Goal: Task Accomplishment & Management: Manage account settings

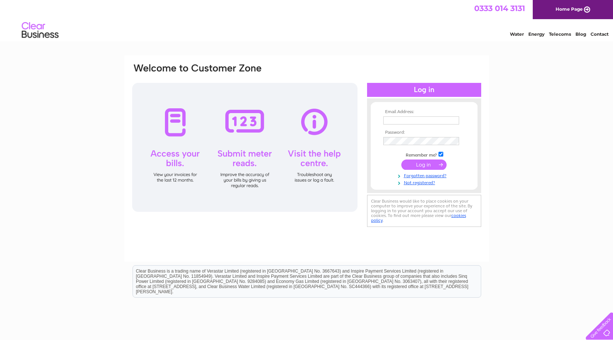
type input "[EMAIL_ADDRESS][DOMAIN_NAME]"
click at [422, 165] on input "submit" at bounding box center [423, 164] width 45 height 10
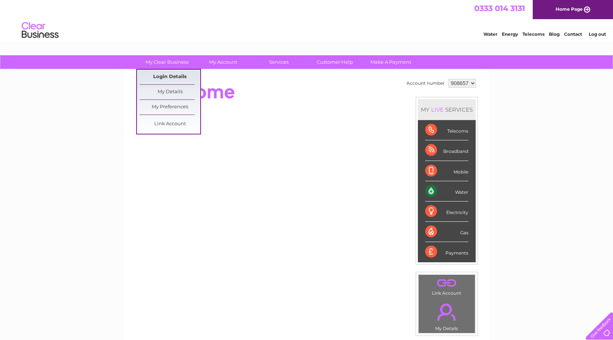
click at [170, 74] on link "Login Details" at bounding box center [170, 77] width 61 height 15
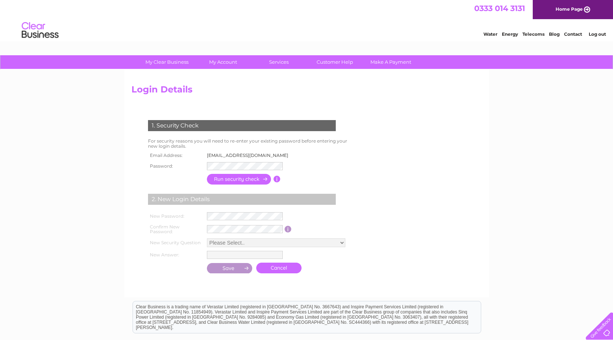
click at [321, 164] on div "1. Security Check For security reasons you will need to re-enter your existing …" at bounding box center [243, 194] width 224 height 162
click at [221, 154] on td "[EMAIL_ADDRESS][DOMAIN_NAME]" at bounding box center [249, 156] width 89 height 10
click at [401, 149] on form "1. Security Check For security reasons you will need to re-enter your existing …" at bounding box center [306, 197] width 350 height 184
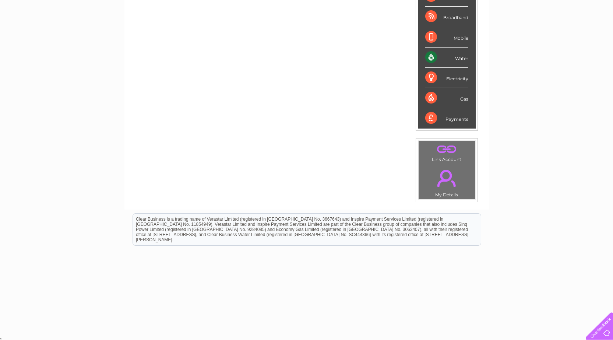
scroll to position [135, 0]
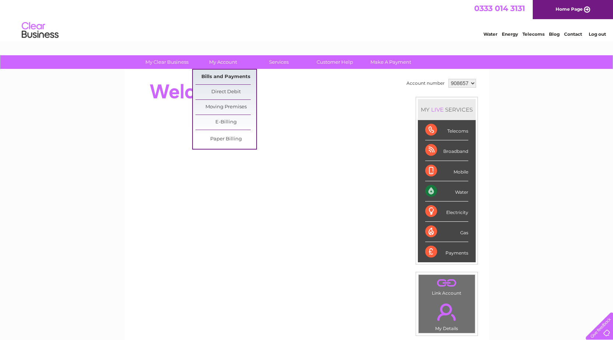
click at [223, 75] on link "Bills and Payments" at bounding box center [225, 77] width 61 height 15
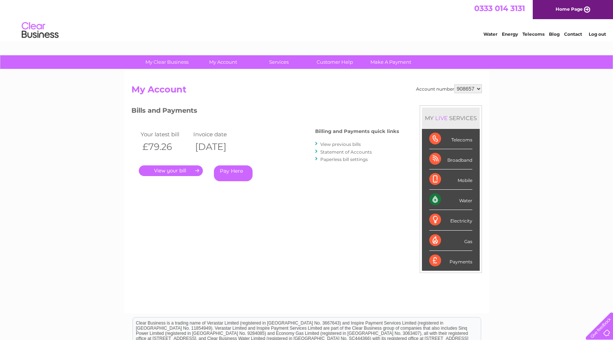
click at [182, 171] on link "." at bounding box center [171, 170] width 64 height 11
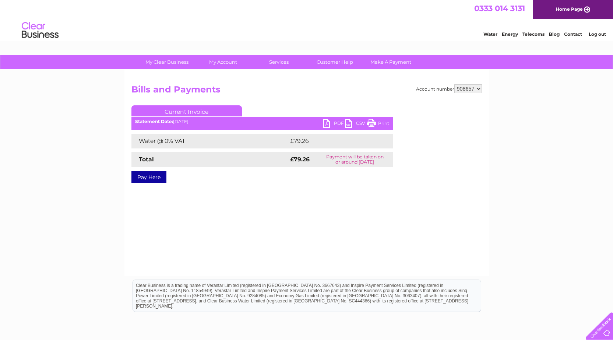
click at [379, 117] on div "Current Invoice PDF CSV Print Statement Date: [DATE]" at bounding box center [261, 142] width 261 height 75
click at [378, 123] on link "Print" at bounding box center [378, 124] width 22 height 11
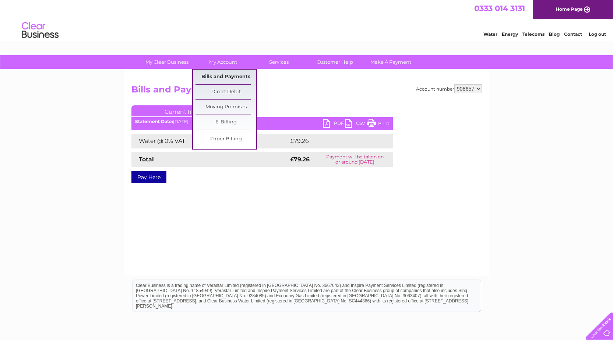
click at [227, 74] on link "Bills and Payments" at bounding box center [225, 77] width 61 height 15
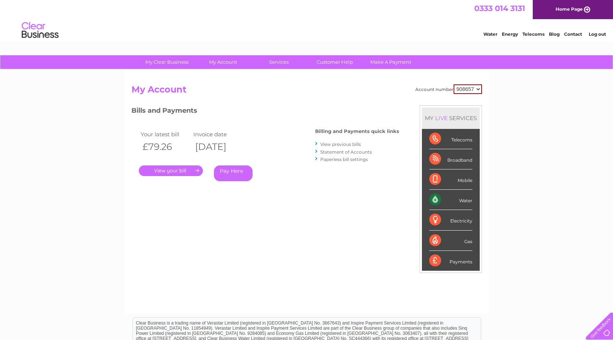
click at [338, 142] on link "View previous bills" at bounding box center [340, 144] width 40 height 6
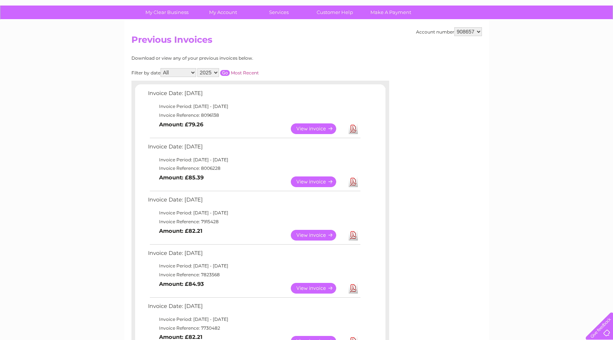
scroll to position [37, 0]
